Goal: Transaction & Acquisition: Purchase product/service

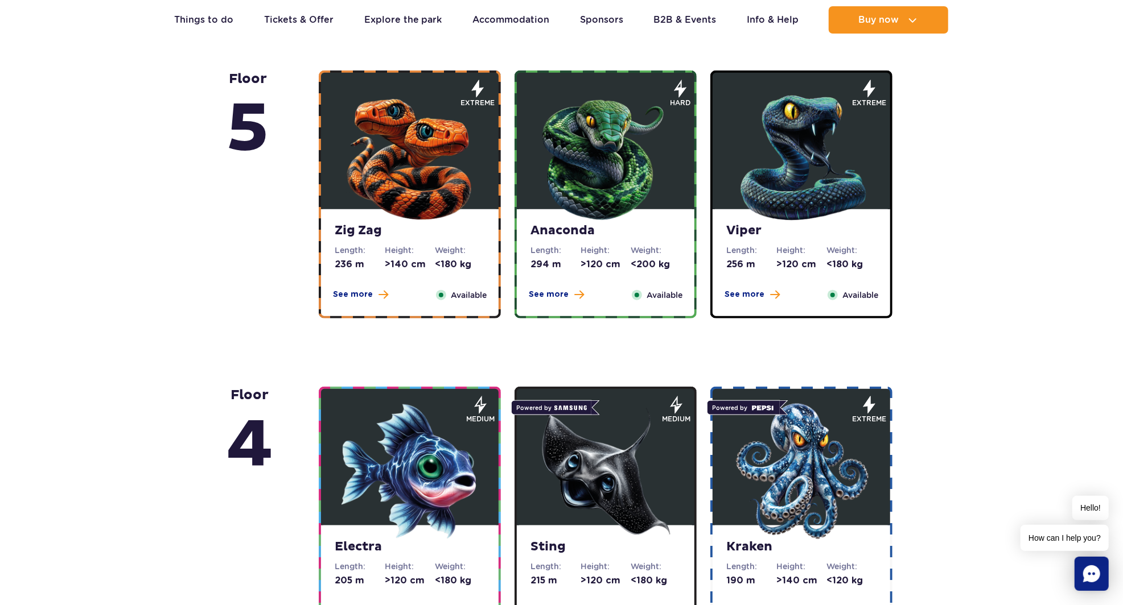
scroll to position [767, 0]
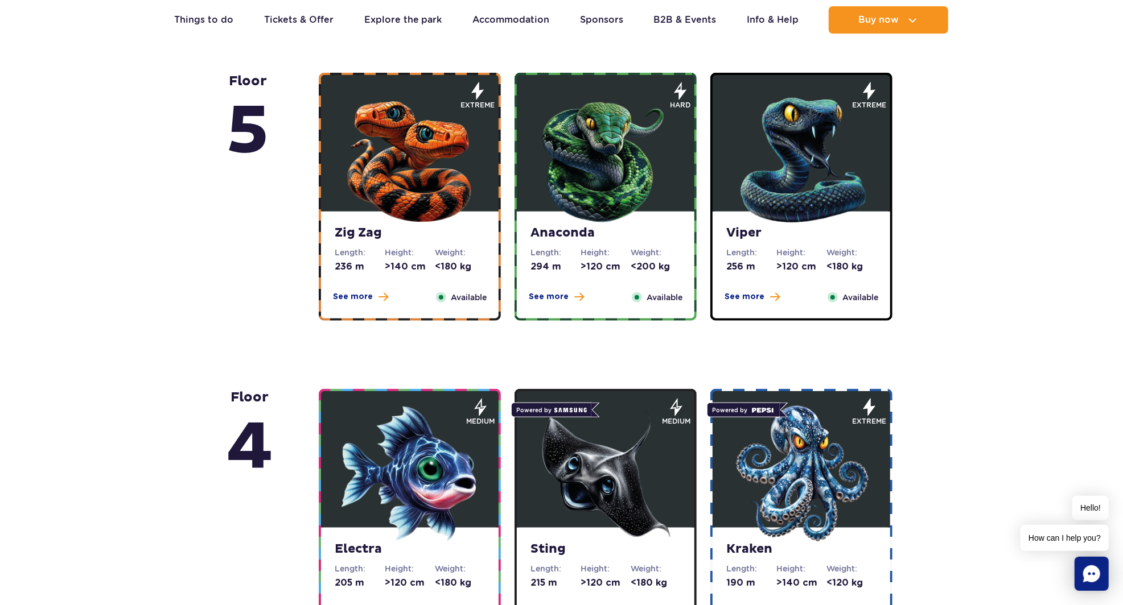
click at [806, 490] on img at bounding box center [801, 474] width 137 height 137
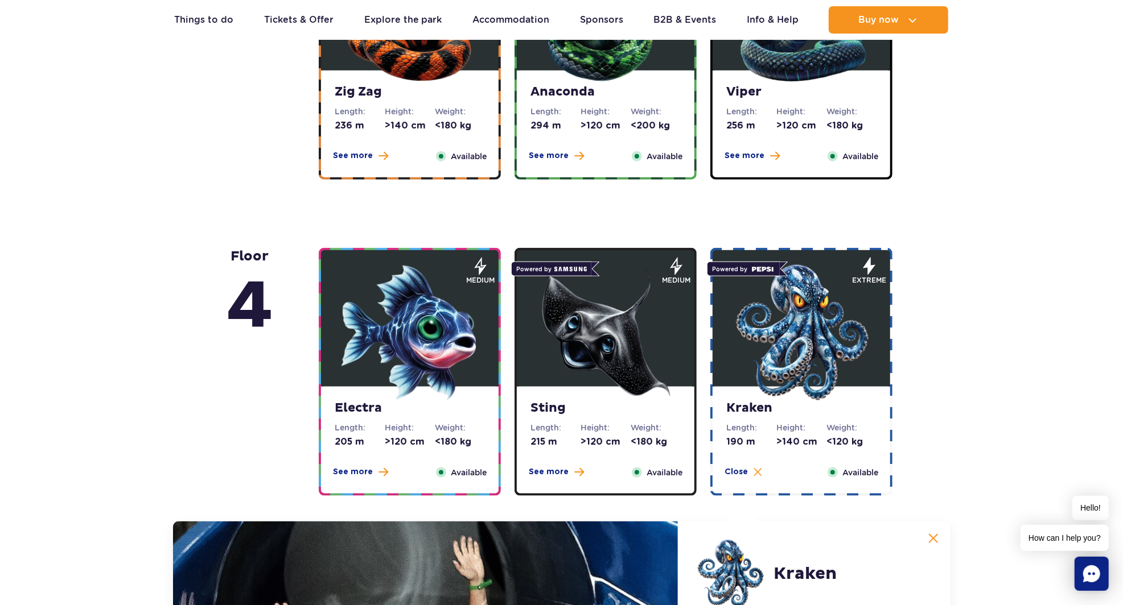
scroll to position [906, 0]
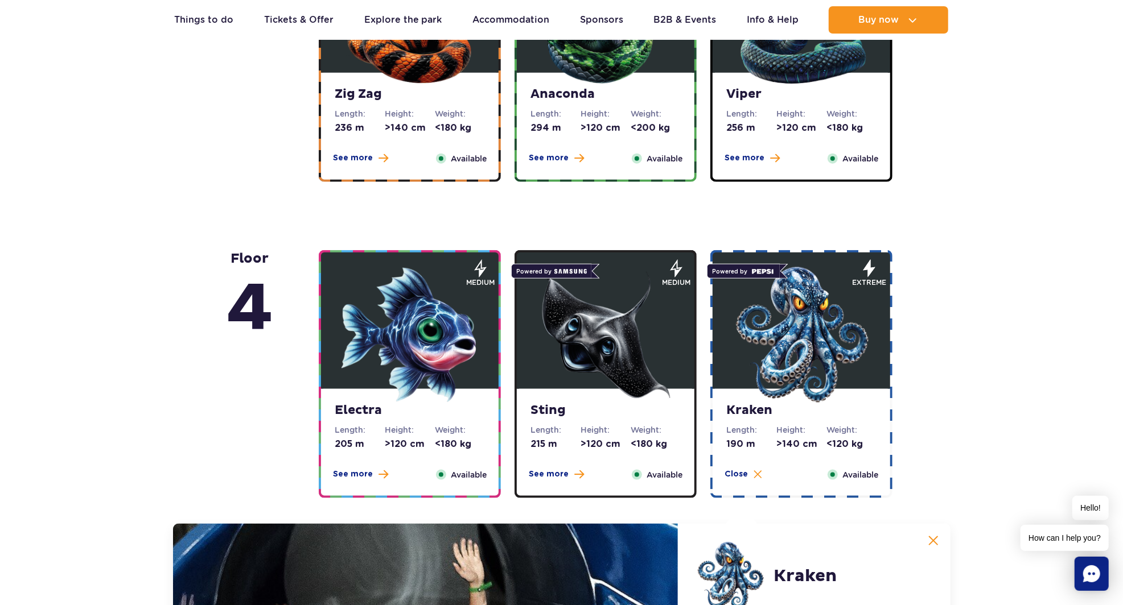
click at [790, 396] on img at bounding box center [801, 335] width 137 height 137
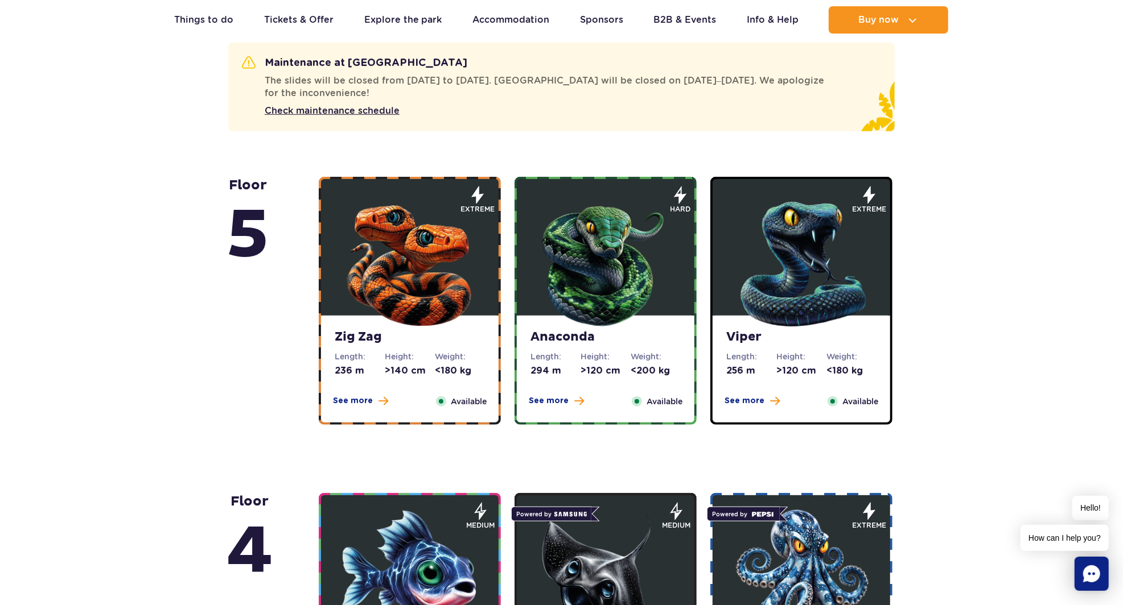
scroll to position [662, 0]
click at [409, 328] on img at bounding box center [409, 262] width 137 height 137
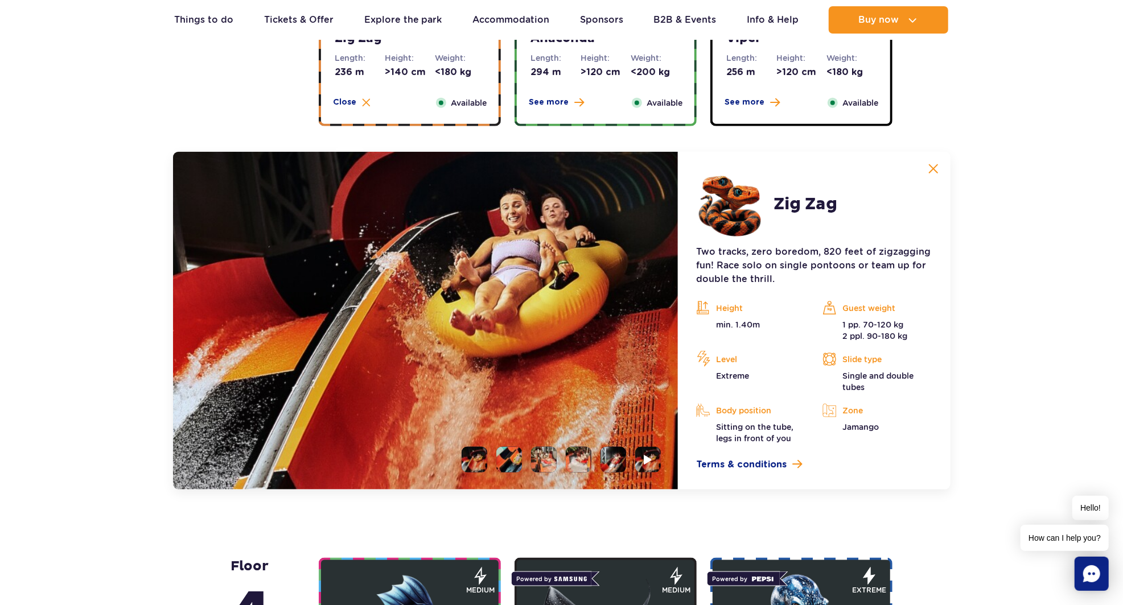
scroll to position [961, 0]
click at [642, 329] on img at bounding box center [425, 321] width 505 height 338
click at [927, 180] on button at bounding box center [933, 169] width 23 height 23
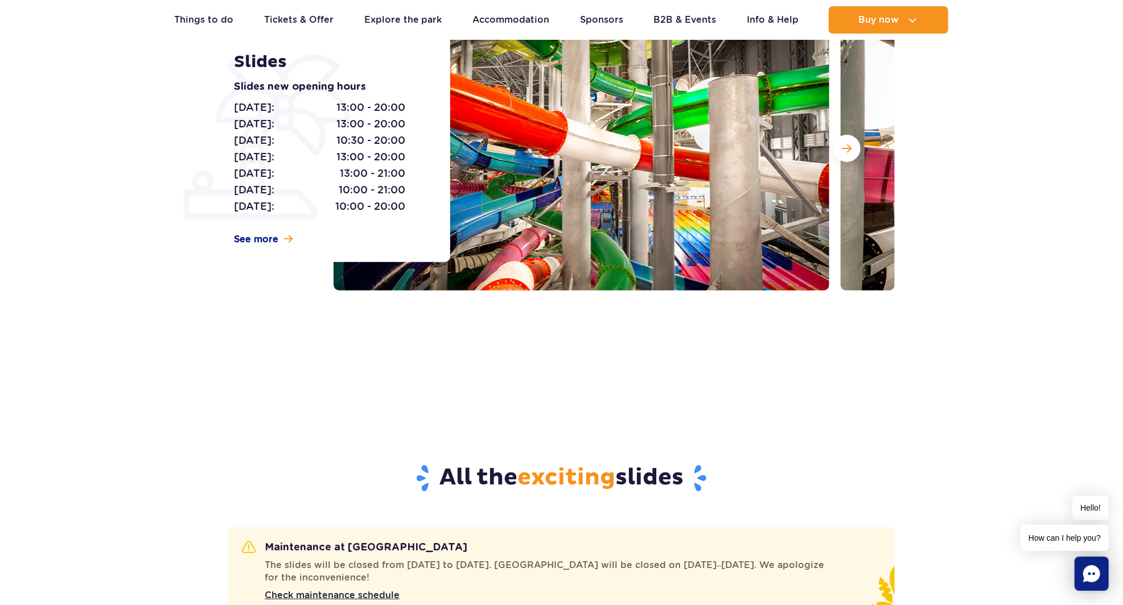
scroll to position [0, 0]
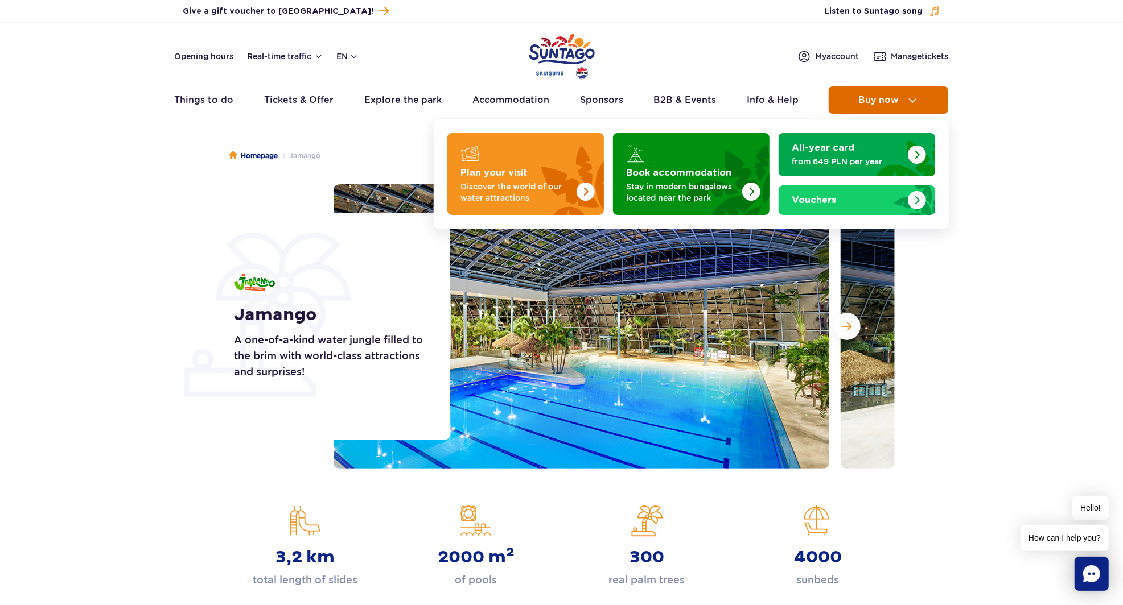
click at [896, 100] on span "Buy now" at bounding box center [878, 100] width 40 height 10
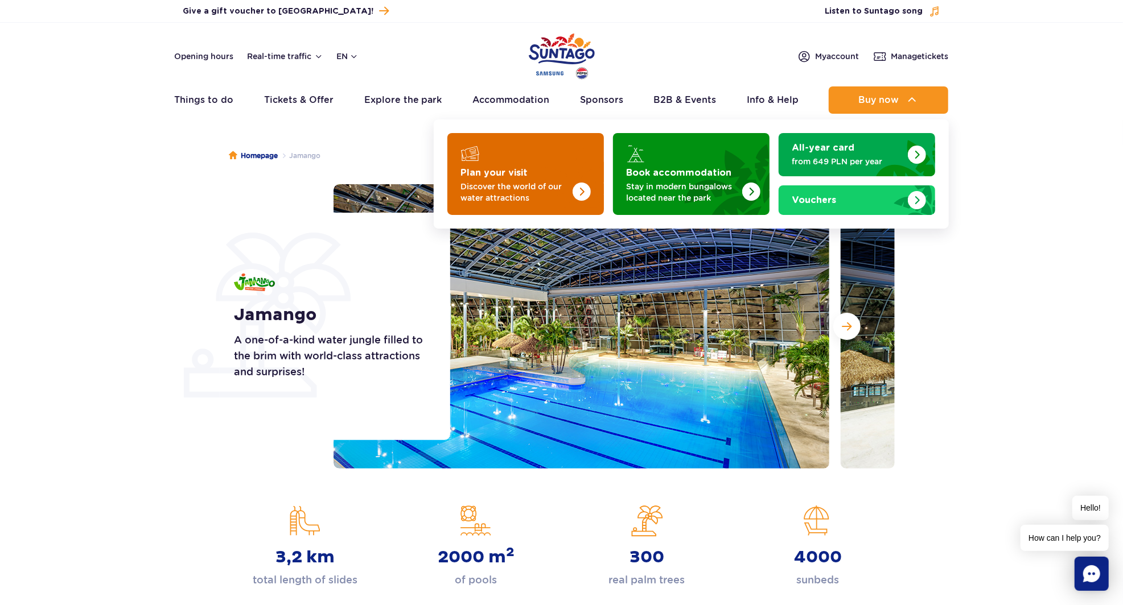
click at [577, 196] on img "Plan your visit" at bounding box center [581, 192] width 18 height 18
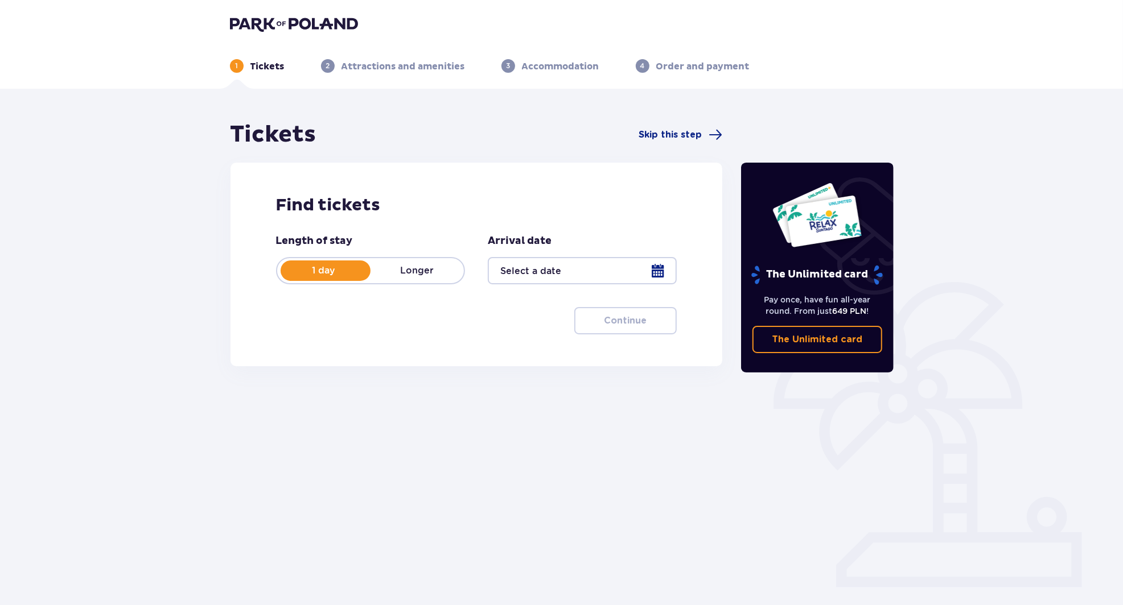
click at [614, 270] on div at bounding box center [582, 270] width 189 height 27
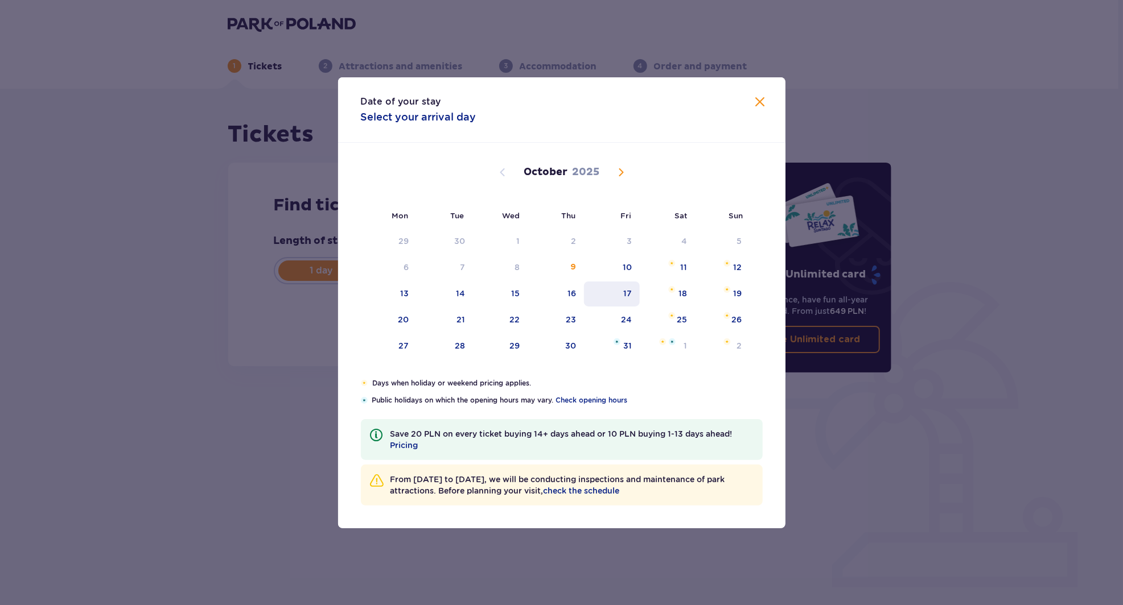
click at [632, 291] on div "17" at bounding box center [627, 293] width 9 height 11
click at [621, 295] on div "17" at bounding box center [612, 294] width 56 height 25
type input "17.10.25"
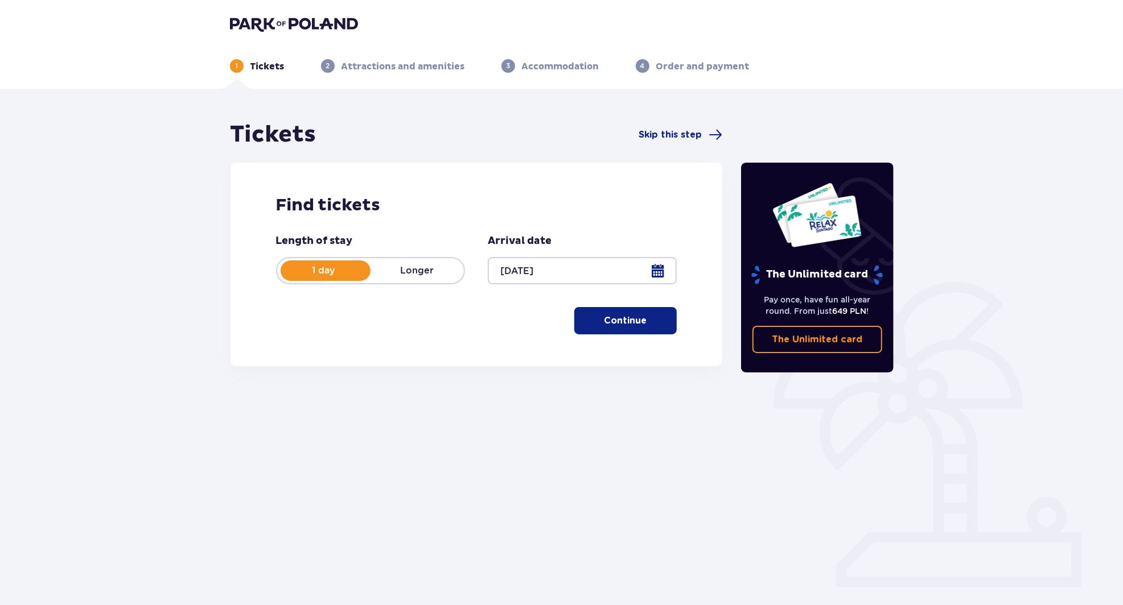
click at [633, 320] on p "Continue" at bounding box center [625, 321] width 43 height 13
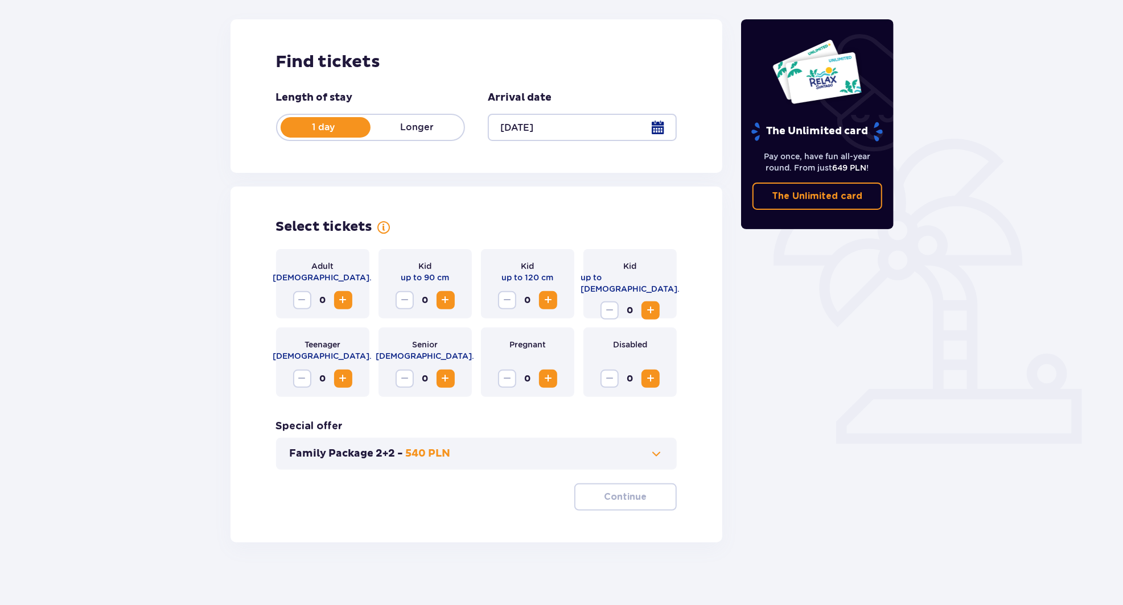
scroll to position [149, 0]
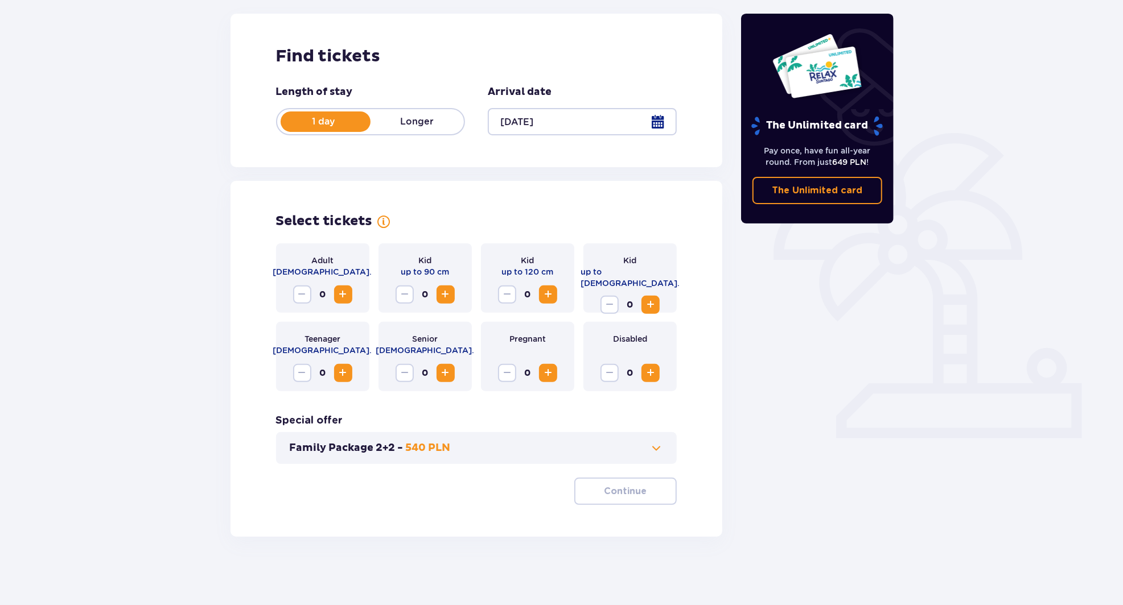
click at [346, 296] on span "Increase" at bounding box center [343, 295] width 14 height 14
click at [622, 503] on button "Continue" at bounding box center [625, 491] width 102 height 27
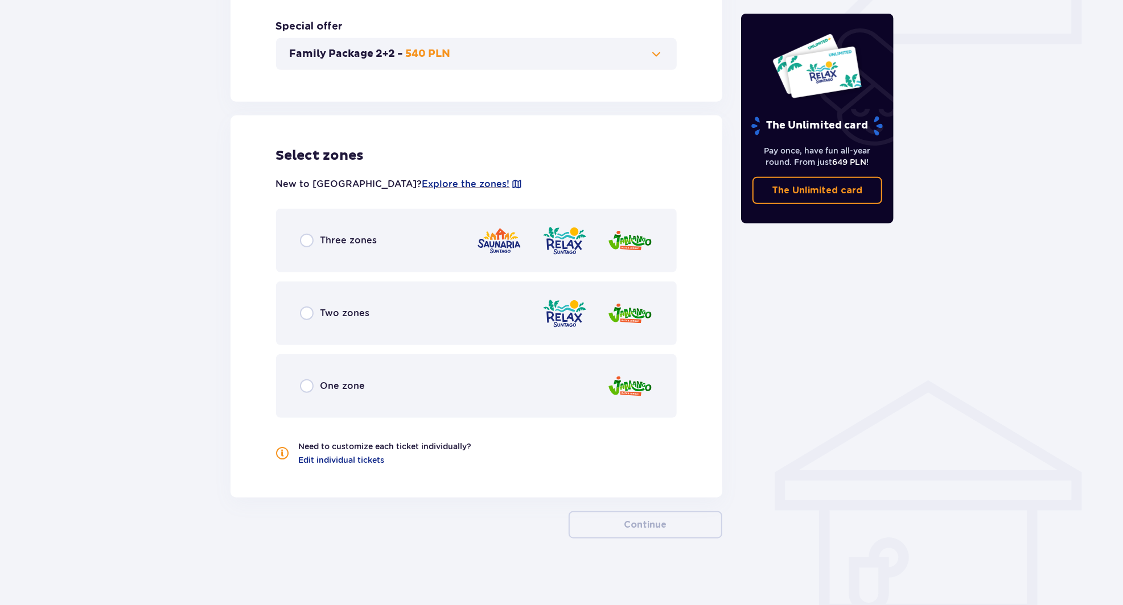
scroll to position [545, 0]
click at [541, 371] on div "One zone" at bounding box center [476, 385] width 401 height 64
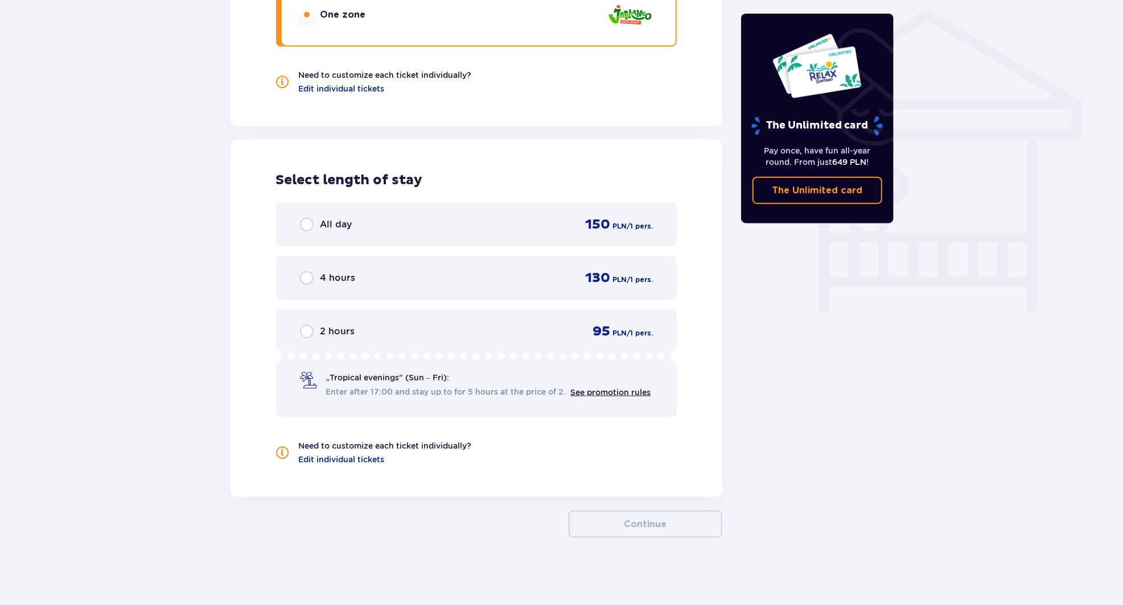
scroll to position [916, 0]
click at [534, 223] on div "All day 150 PLN / 1 pers." at bounding box center [476, 223] width 353 height 17
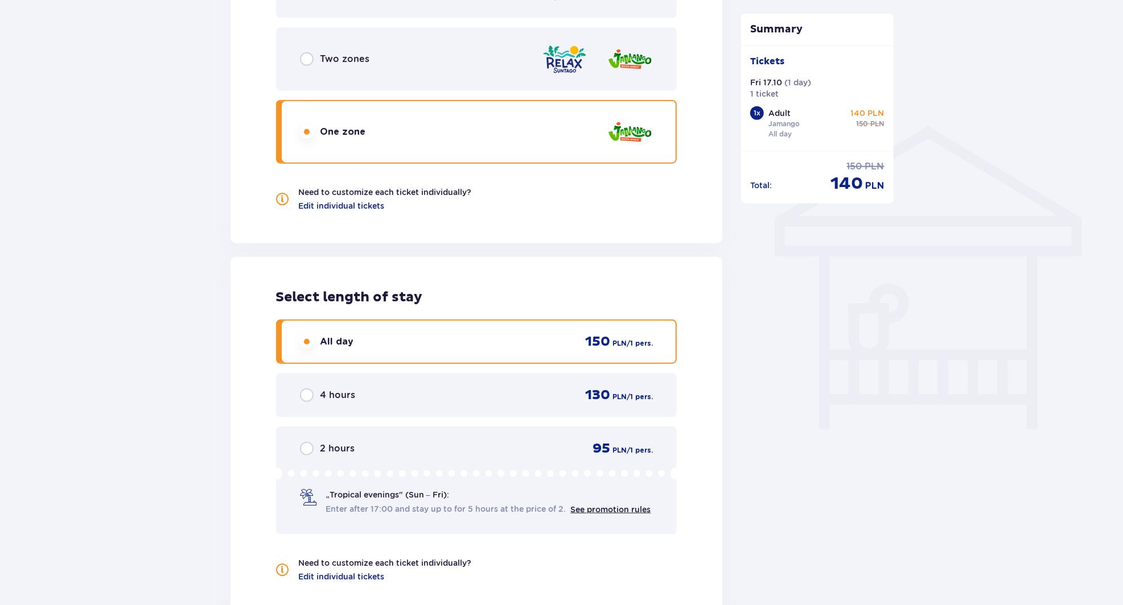
scroll to position [796, 0]
